Goal: Communication & Community: Answer question/provide support

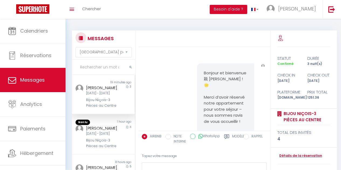
select select "message"
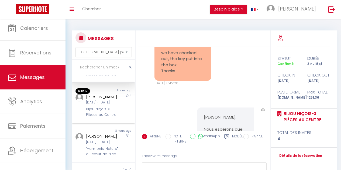
scroll to position [32, 0]
click at [106, 105] on div "[DATE] - [DATE]" at bounding box center [102, 102] width 33 height 5
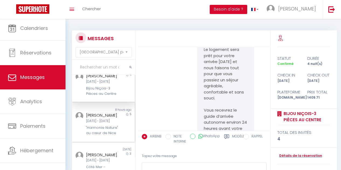
scroll to position [53, 0]
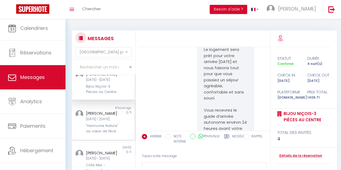
click at [108, 122] on div "[DATE] - [DATE]" at bounding box center [102, 119] width 33 height 5
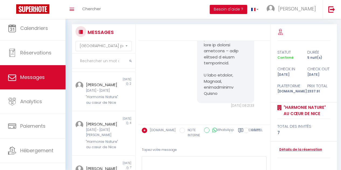
scroll to position [5, 0]
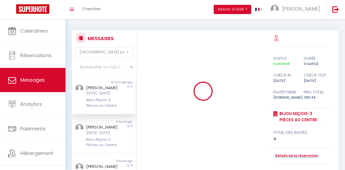
select select "message"
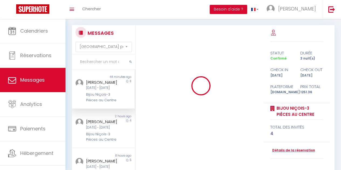
scroll to position [1776, 0]
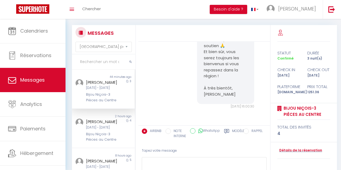
click at [104, 96] on div "颖 [PERSON_NAME][DATE] - [DATE] Bijou Niçois-3 Pièces au Centre" at bounding box center [101, 91] width 37 height 24
click at [103, 130] on div "[DATE] - [DATE]" at bounding box center [102, 127] width 33 height 5
